Goal: Information Seeking & Learning: Check status

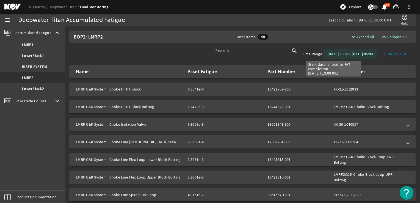
click at [342, 53] on b "[DATE] 13:00 - [DATE] 05:00" at bounding box center [350, 53] width 45 height 5
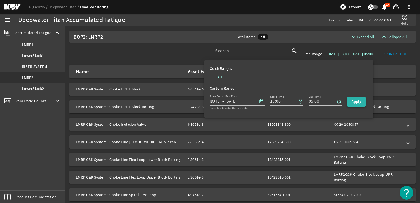
click at [359, 102] on b "Apply" at bounding box center [357, 101] width 10 height 5
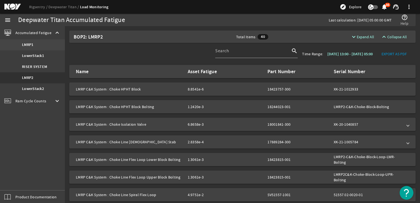
click at [34, 43] on link "LMRP1" at bounding box center [32, 44] width 65 height 11
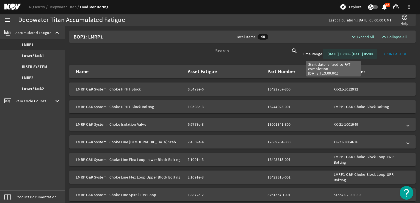
click at [362, 50] on span at bounding box center [350, 53] width 54 height 13
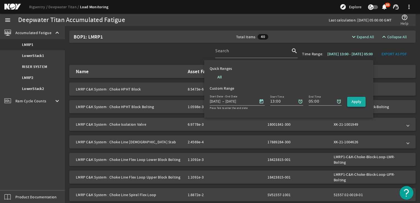
click at [361, 103] on b "Apply" at bounding box center [357, 101] width 10 height 5
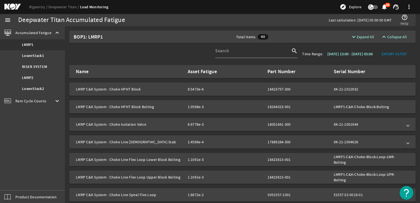
click at [28, 145] on div "menu Accumulated Fatigue keyboard_arrow_up LMRP1 LowerStack1 RISER SYSTEM LMRP2…" at bounding box center [32, 108] width 65 height 189
click at [168, 82] on div "BOP1: LMRP1 Total Items 40 expand_more Expand All expand_less Collapse All Sear…" at bounding box center [243, 54] width 356 height 56
click at [406, 123] on mat-expansion-panel-header "LMRP C&K System : Choke Isolation Valve 6.9778e-3 18001841-300 XK-21-1001949" at bounding box center [242, 124] width 347 height 13
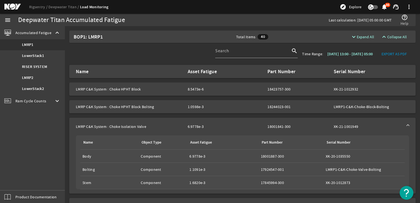
click at [406, 123] on mat-expansion-panel-header "LMRP C&K System : Choke Isolation Valve 6.9778e-3 18001841-300 XK-21-1001949" at bounding box center [242, 127] width 347 height 18
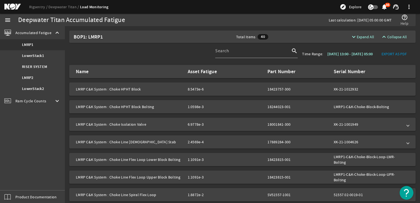
click at [4, 183] on div "menu Accumulated Fatigue keyboard_arrow_up LMRP1 LowerStack1 RISER SYSTEM LMRP2…" at bounding box center [32, 108] width 65 height 189
click at [5, 20] on mat-icon "menu" at bounding box center [7, 20] width 7 height 7
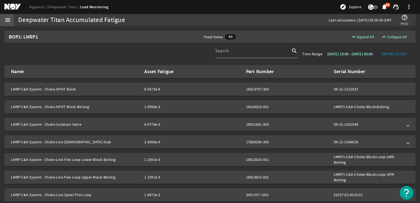
click at [6, 20] on mat-icon "menu" at bounding box center [7, 20] width 7 height 7
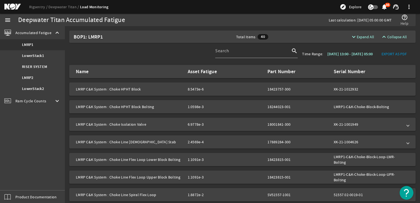
click at [66, 18] on div "Deepwater Titan Accumulated Fatigue" at bounding box center [71, 20] width 107 height 6
drag, startPoint x: 69, startPoint y: 6, endPoint x: 52, endPoint y: 6, distance: 16.8
click at [68, 6] on link "Deepwater Titan" at bounding box center [64, 6] width 32 height 5
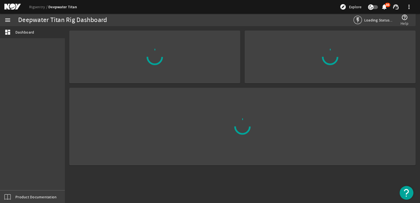
click at [37, 6] on link "Rigsentry" at bounding box center [38, 6] width 19 height 5
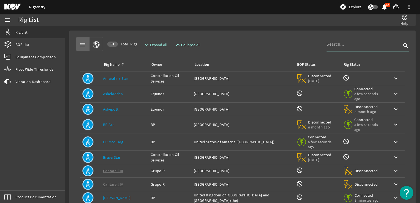
click at [351, 42] on input at bounding box center [364, 44] width 75 height 7
type input "atlas"
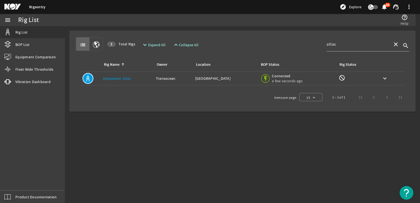
click at [120, 78] on link "Deepwater Atlas" at bounding box center [117, 78] width 28 height 5
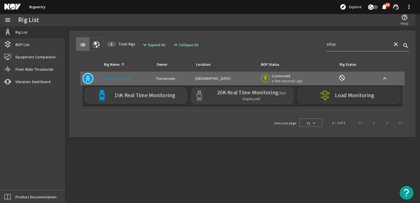
click at [357, 94] on label "Load Monitoring" at bounding box center [354, 96] width 39 height 6
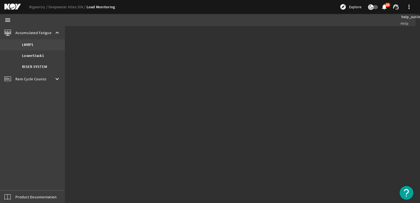
click at [33, 44] on b "LMRP1" at bounding box center [27, 45] width 11 height 6
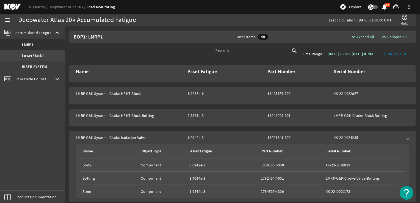
click at [40, 54] on b "LowerStack1" at bounding box center [33, 56] width 22 height 6
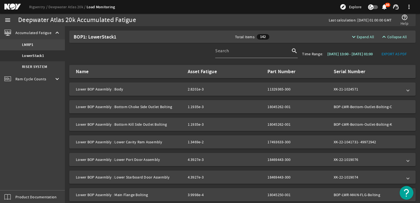
click at [36, 45] on link "LMRP1" at bounding box center [32, 44] width 65 height 11
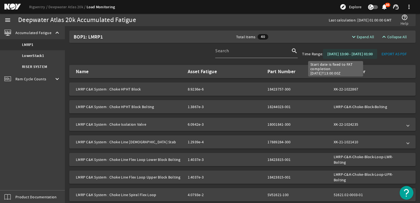
click at [335, 52] on b "[DATE] 13:00 - [DATE] 01:00" at bounding box center [350, 53] width 45 height 5
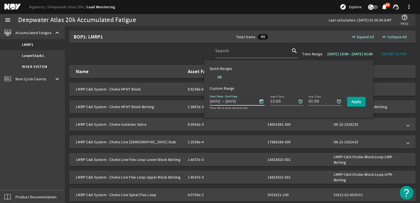
click at [238, 101] on input "[DATE]" at bounding box center [237, 101] width 23 height 7
click at [263, 101] on span "Open calendar" at bounding box center [261, 101] width 13 height 13
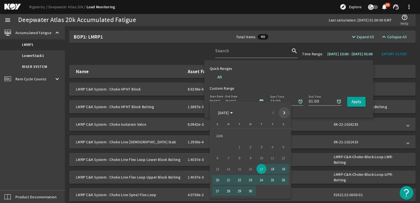
click at [285, 112] on span "Next month" at bounding box center [284, 112] width 11 height 11
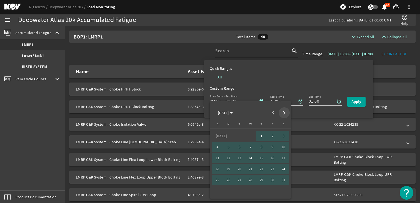
click at [285, 112] on span "Next month" at bounding box center [284, 112] width 11 height 11
click at [240, 190] on span "31" at bounding box center [240, 191] width 10 height 10
type input "[DATE]"
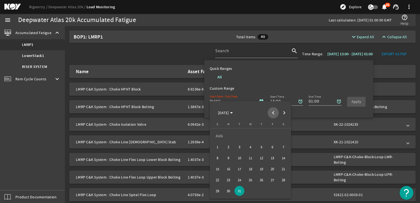
click at [275, 112] on span "Previous month" at bounding box center [273, 112] width 11 height 11
click at [247, 81] on div at bounding box center [210, 101] width 420 height 203
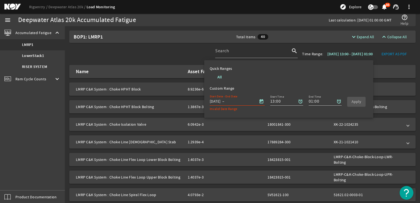
click at [249, 73] on ds-options-grid "All" at bounding box center [289, 77] width 158 height 12
drag, startPoint x: 236, startPoint y: 101, endPoint x: 240, endPoint y: 102, distance: 4.5
click at [236, 102] on input "text" at bounding box center [237, 101] width 23 height 7
drag, startPoint x: 226, startPoint y: 102, endPoint x: 204, endPoint y: 103, distance: 22.6
click at [204, 103] on body "Rigsentry Deepwater Atlas 20k Load Monitoring explore Explore notifications 46 …" at bounding box center [210, 101] width 420 height 203
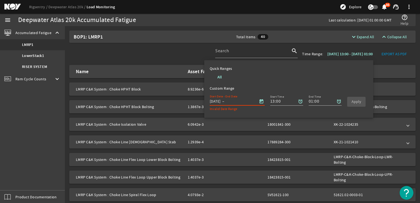
click at [211, 101] on input "[DATE]" at bounding box center [216, 101] width 12 height 7
type input "[DATE]"
click at [242, 102] on input "text" at bounding box center [237, 101] width 23 height 7
type input "[DATE]"
click at [357, 99] on span "Apply" at bounding box center [357, 102] width 10 height 6
